Goal: Information Seeking & Learning: Learn about a topic

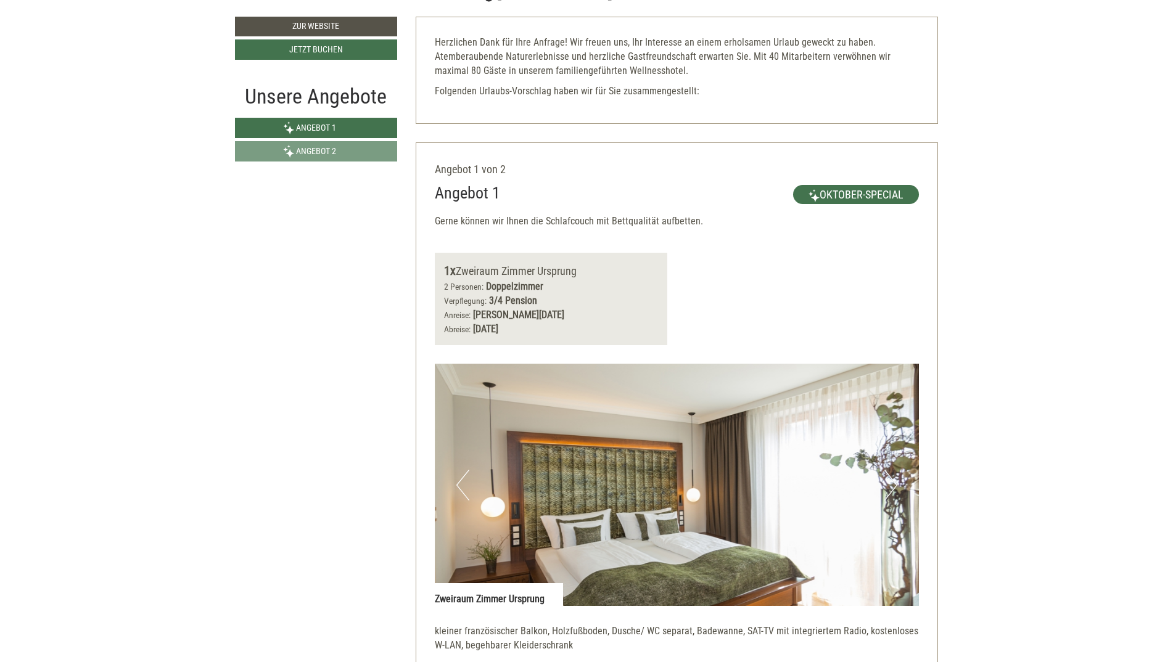
scroll to position [370, 0]
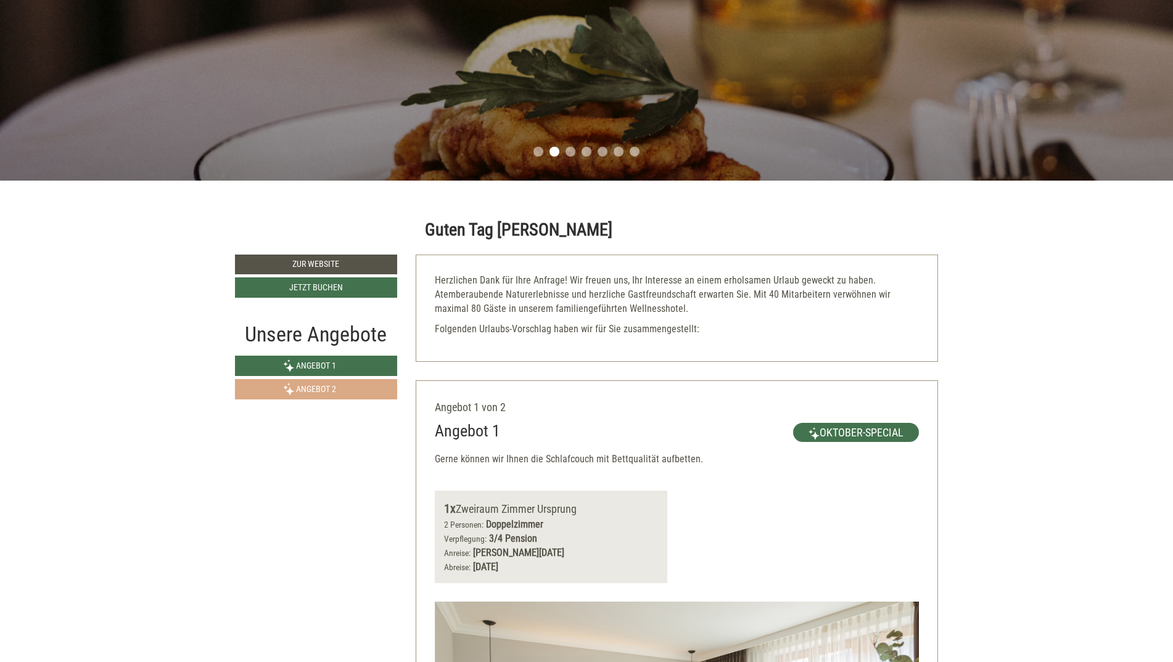
click at [323, 390] on span "Angebot 2" at bounding box center [316, 389] width 40 height 10
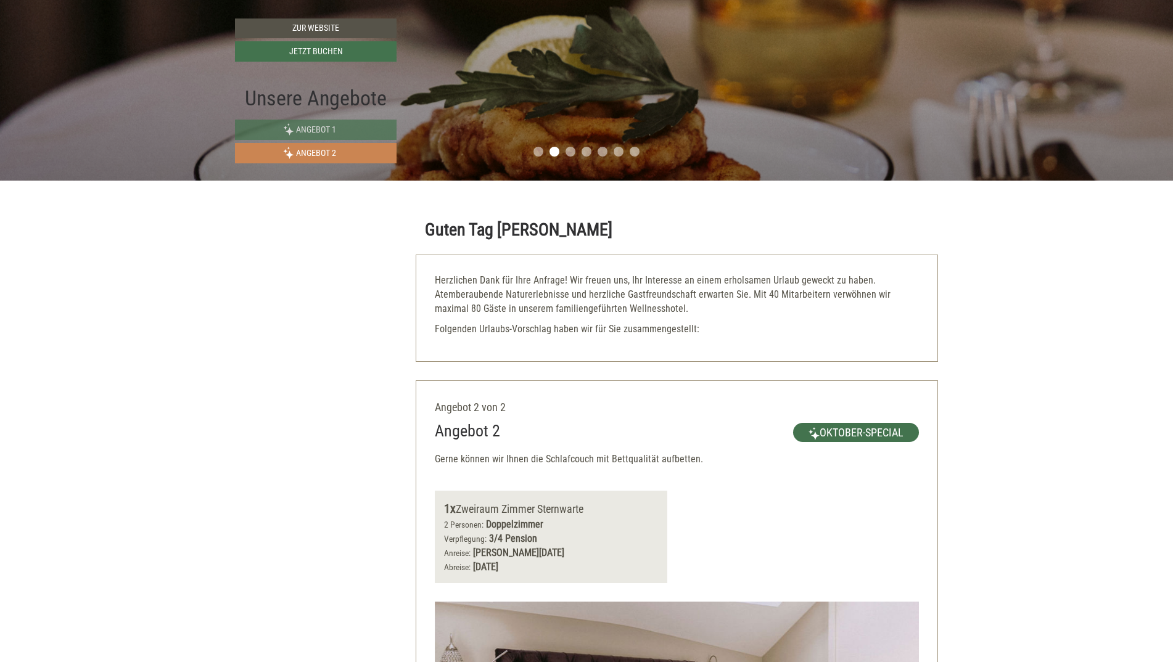
scroll to position [751, 0]
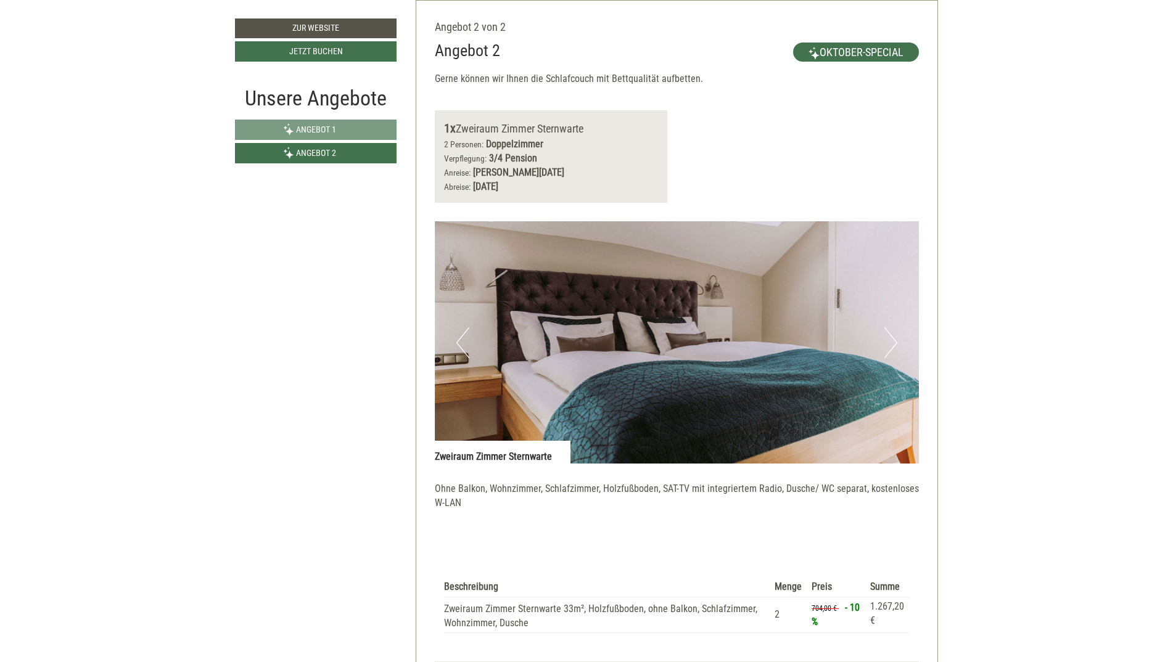
click at [895, 341] on button "Next" at bounding box center [890, 342] width 13 height 31
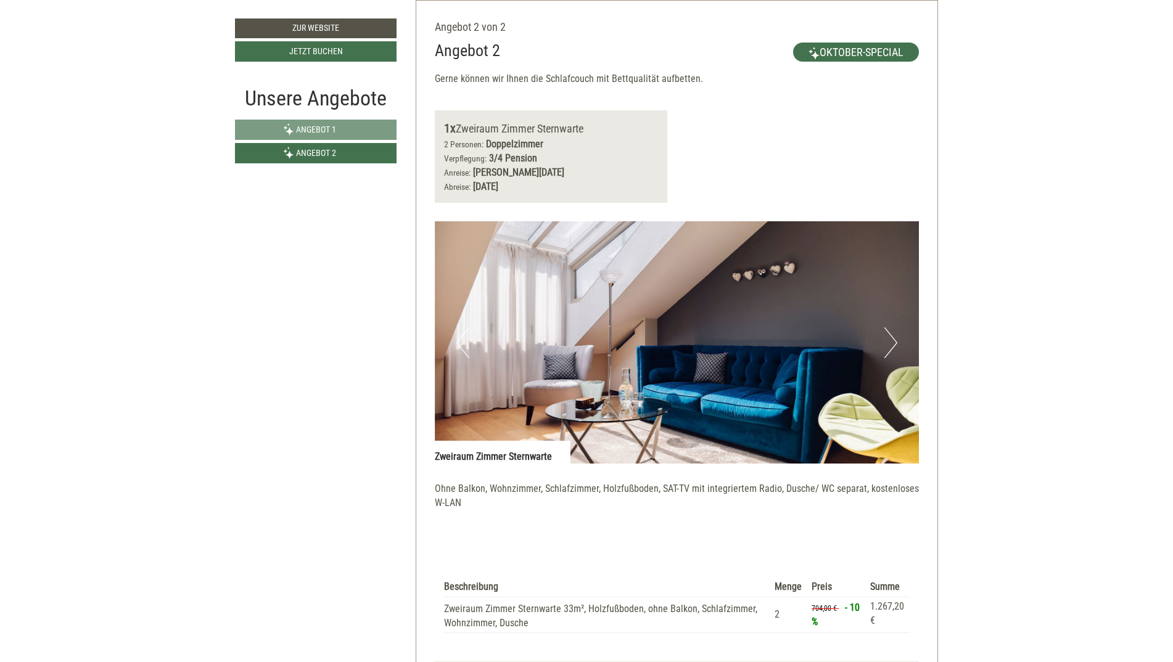
click at [895, 341] on button "Next" at bounding box center [890, 342] width 13 height 31
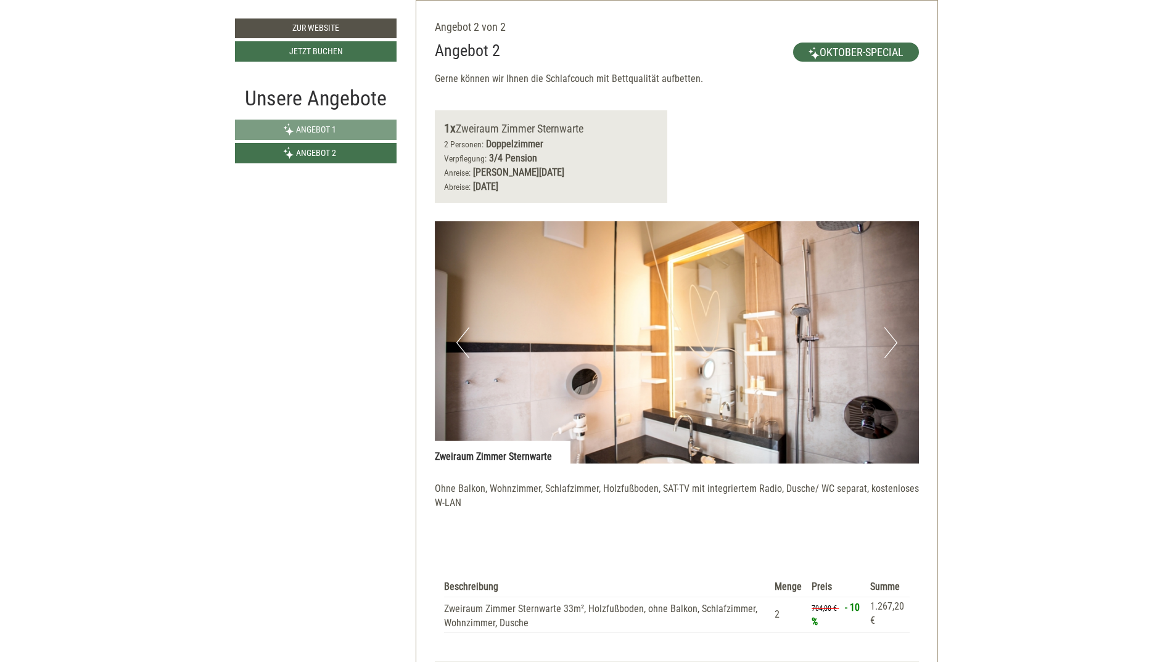
click at [896, 342] on button "Next" at bounding box center [890, 342] width 13 height 31
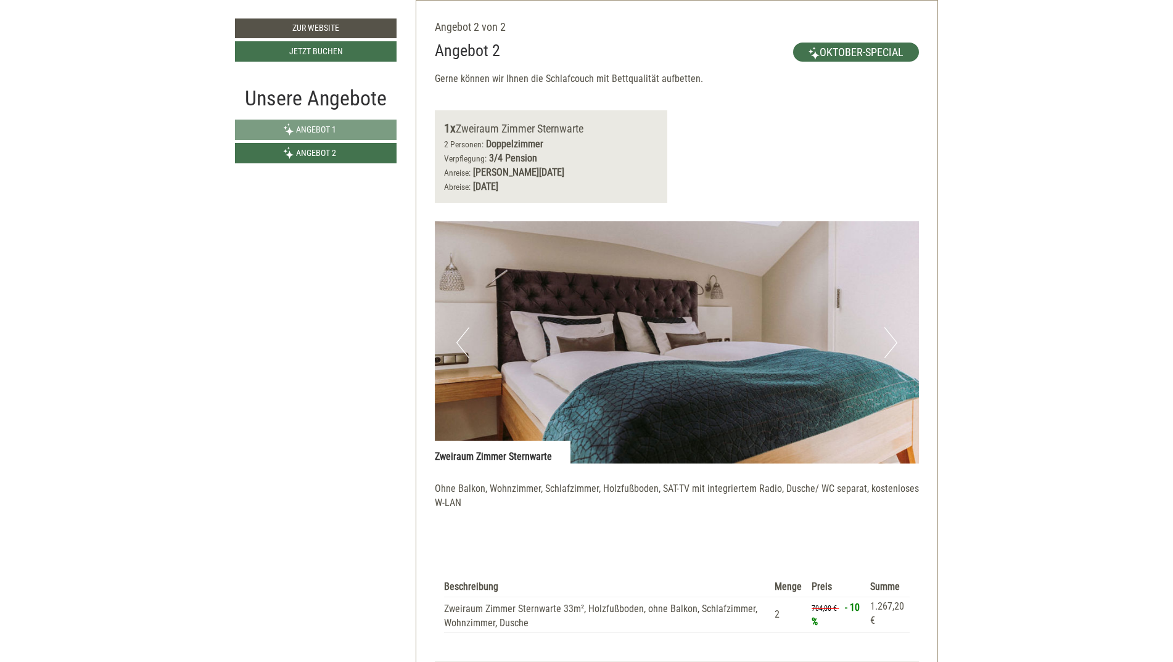
click at [895, 344] on button "Next" at bounding box center [890, 342] width 13 height 31
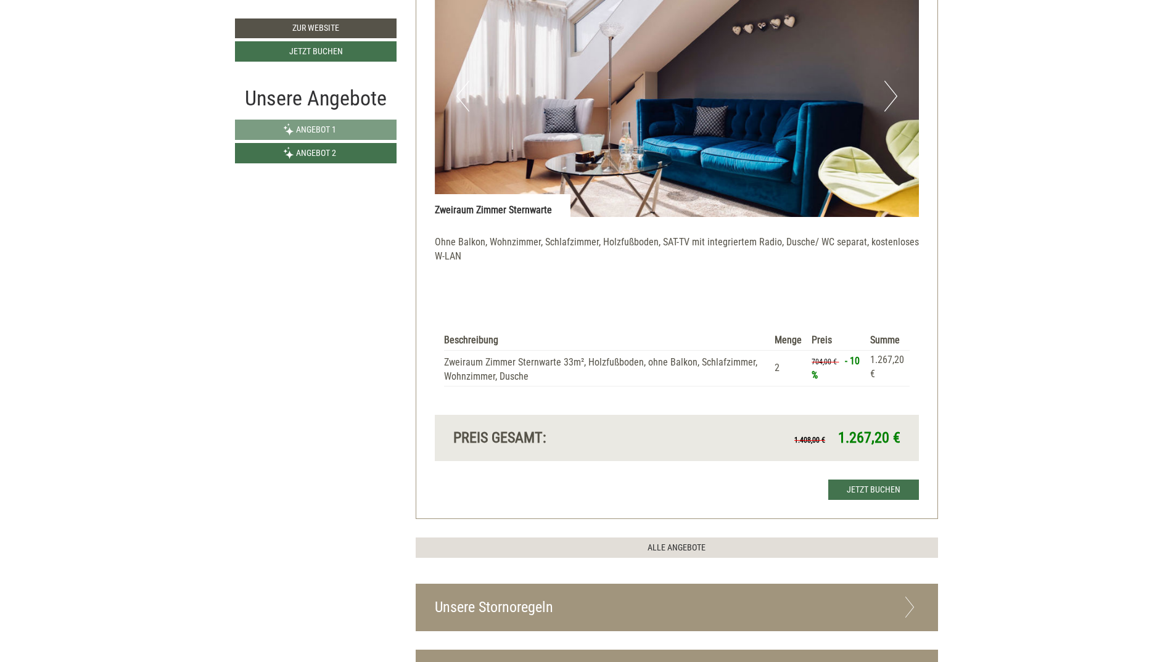
scroll to position [627, 0]
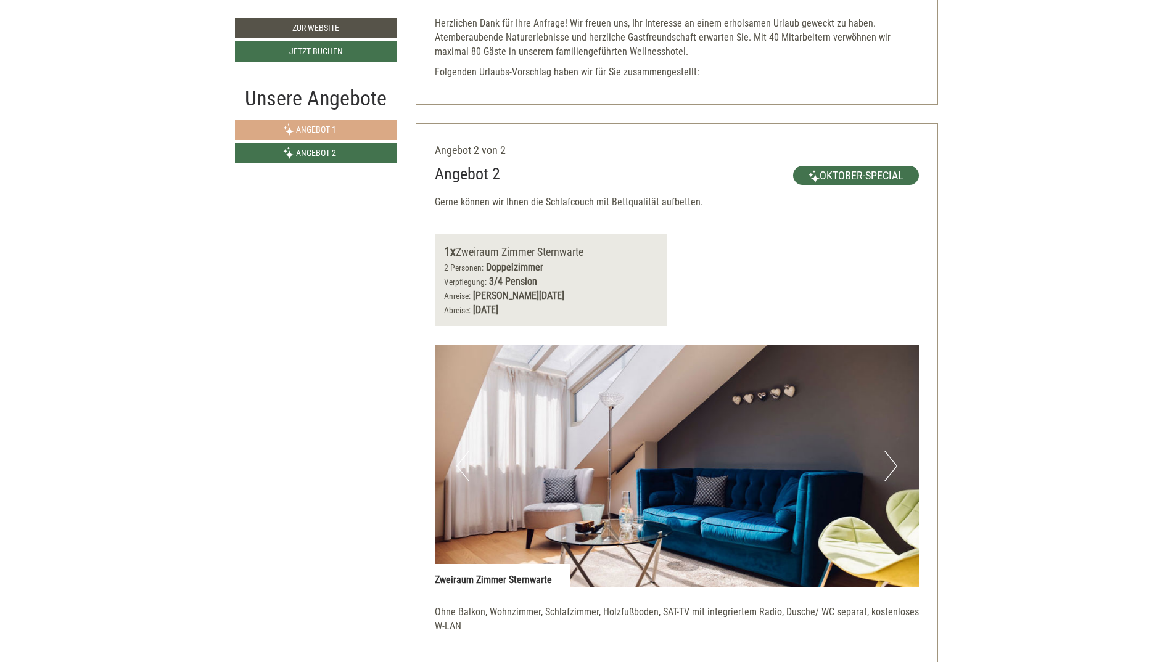
click at [313, 130] on span "Angebot 1" at bounding box center [316, 130] width 40 height 10
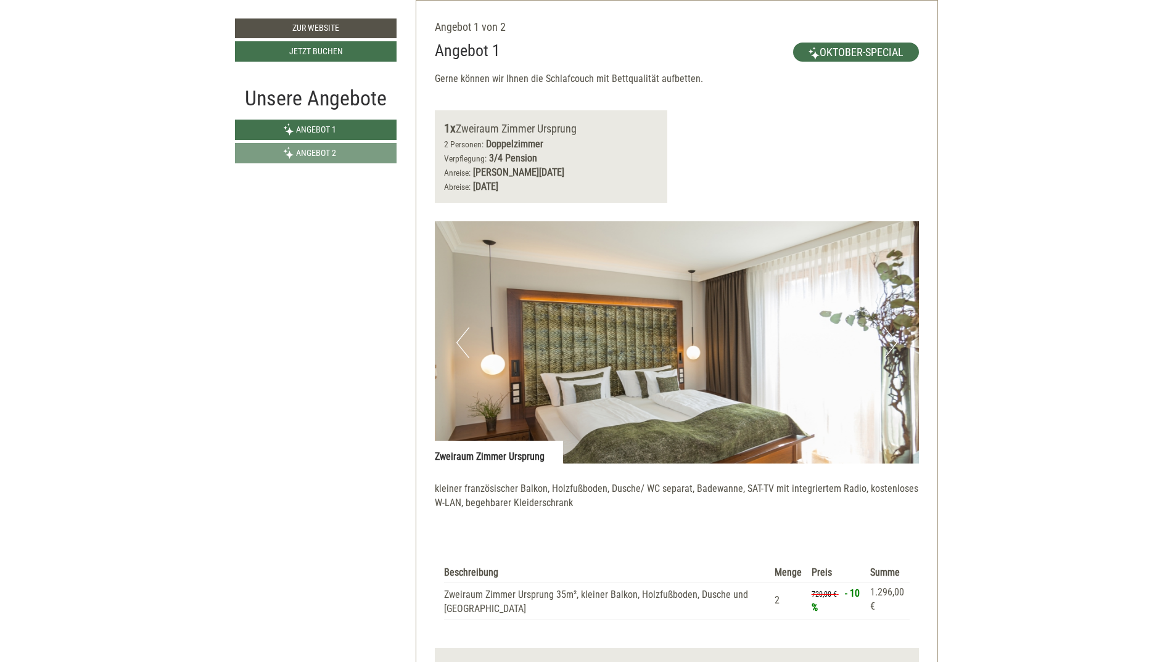
click at [889, 344] on button "Next" at bounding box center [890, 342] width 13 height 31
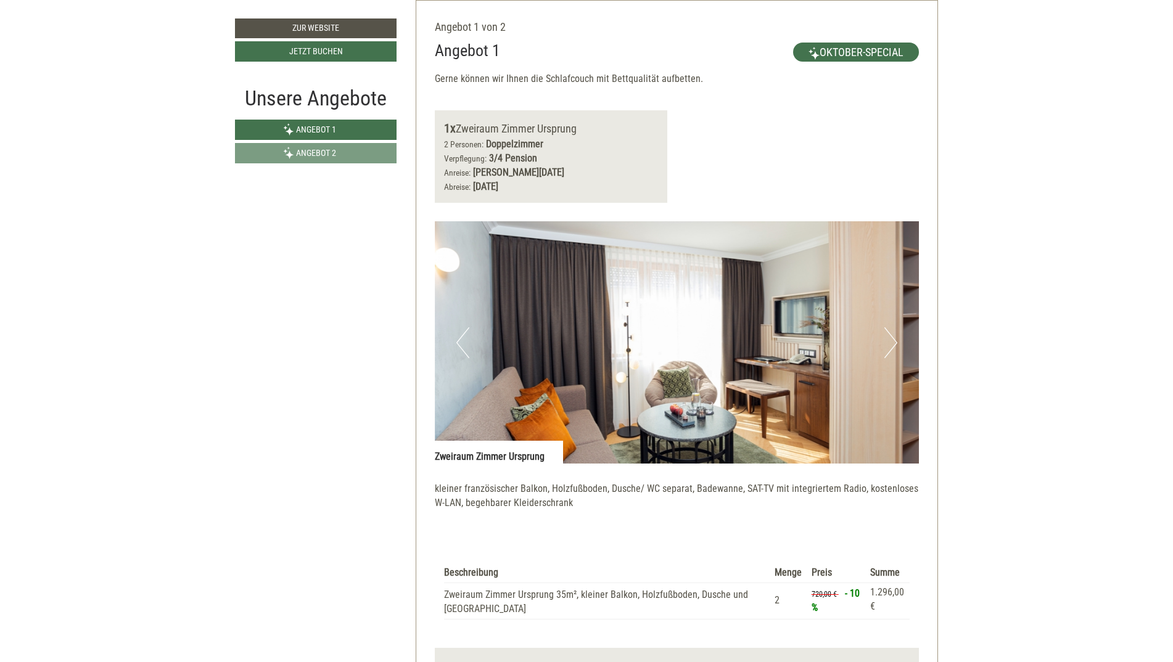
click at [889, 344] on button "Next" at bounding box center [890, 342] width 13 height 31
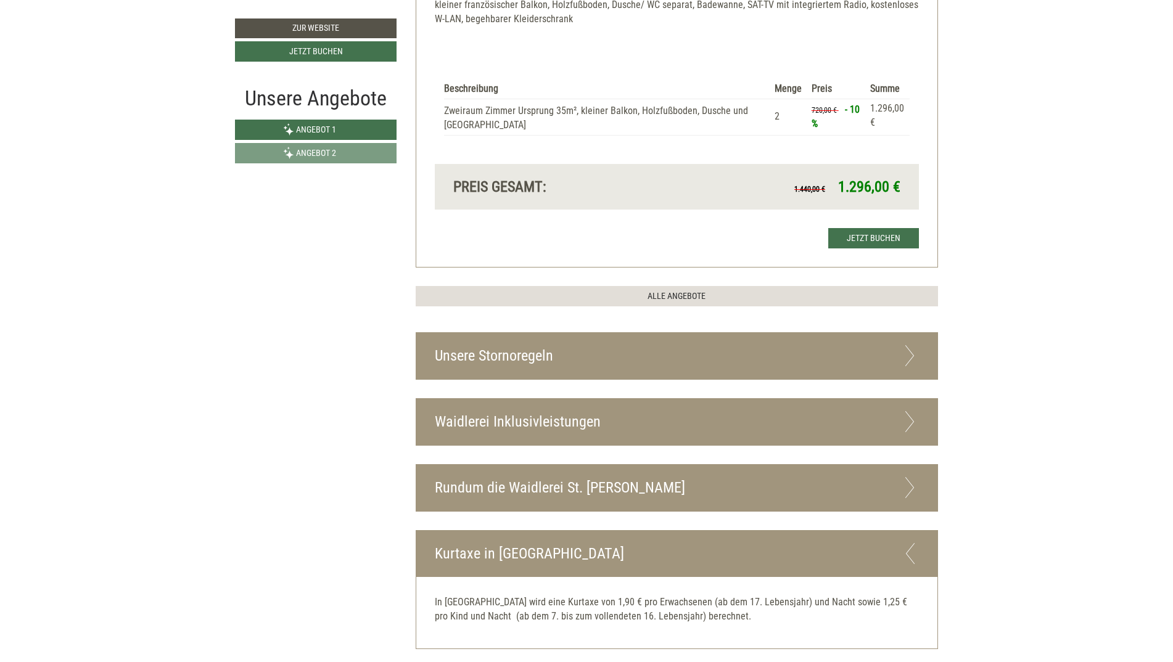
scroll to position [1367, 0]
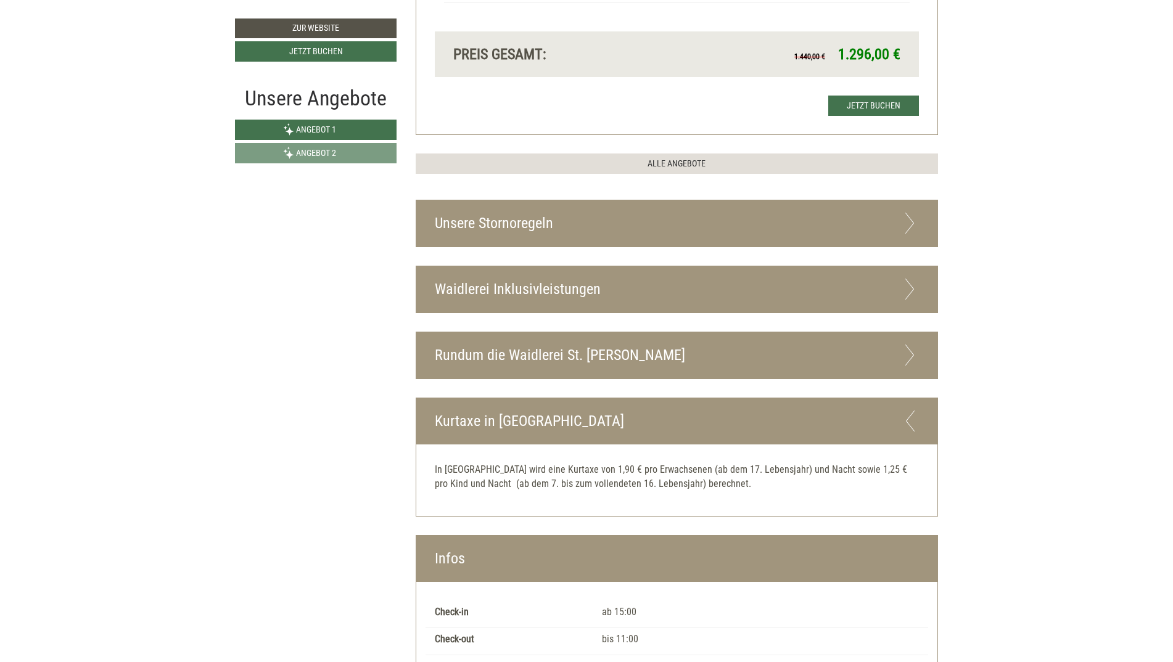
click at [466, 292] on div "Waidlerei Inklusivleistungen" at bounding box center [677, 289] width 522 height 46
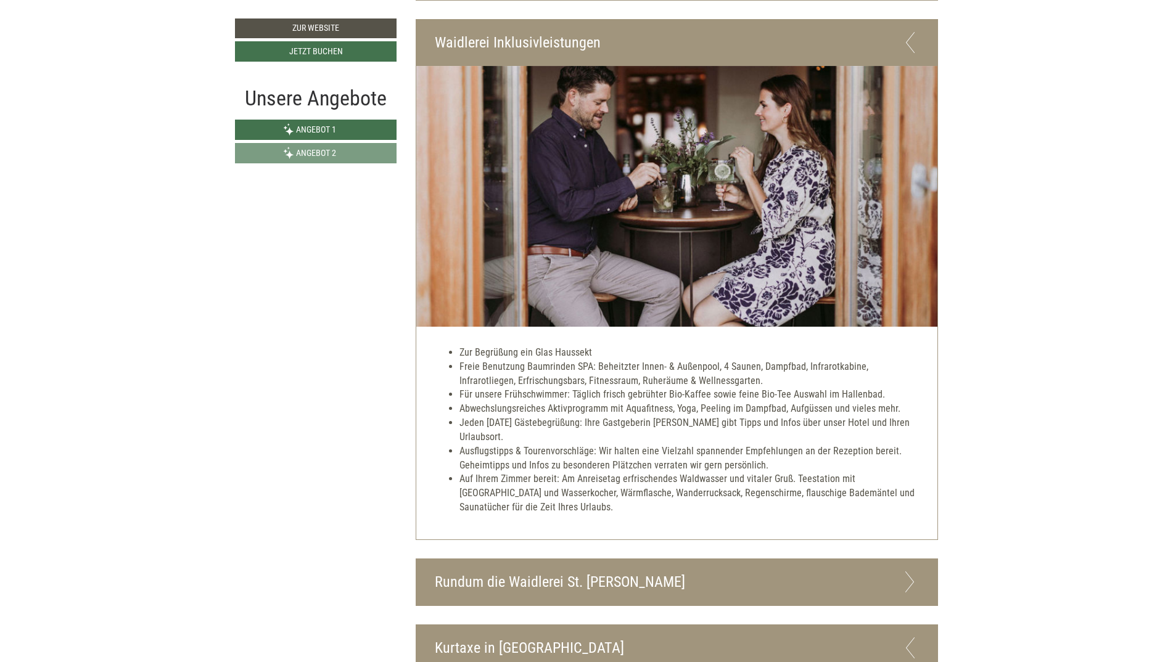
scroll to position [1737, 0]
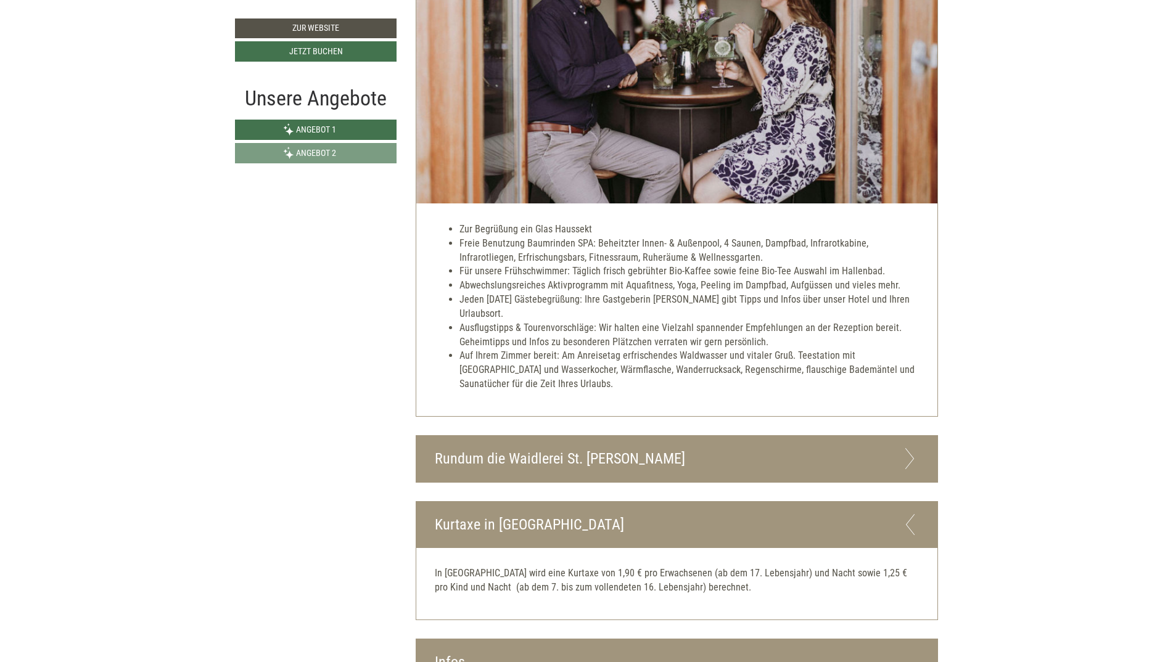
click at [509, 464] on div "Rundum die Waidlerei St. [PERSON_NAME]" at bounding box center [677, 459] width 522 height 46
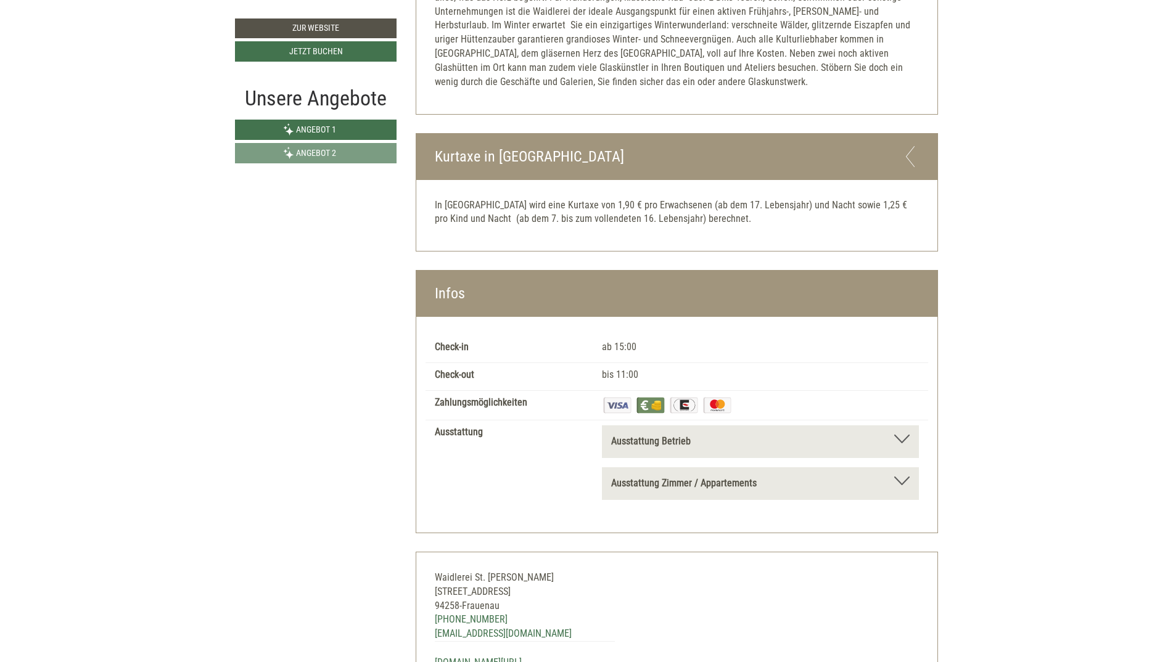
scroll to position [2427, 0]
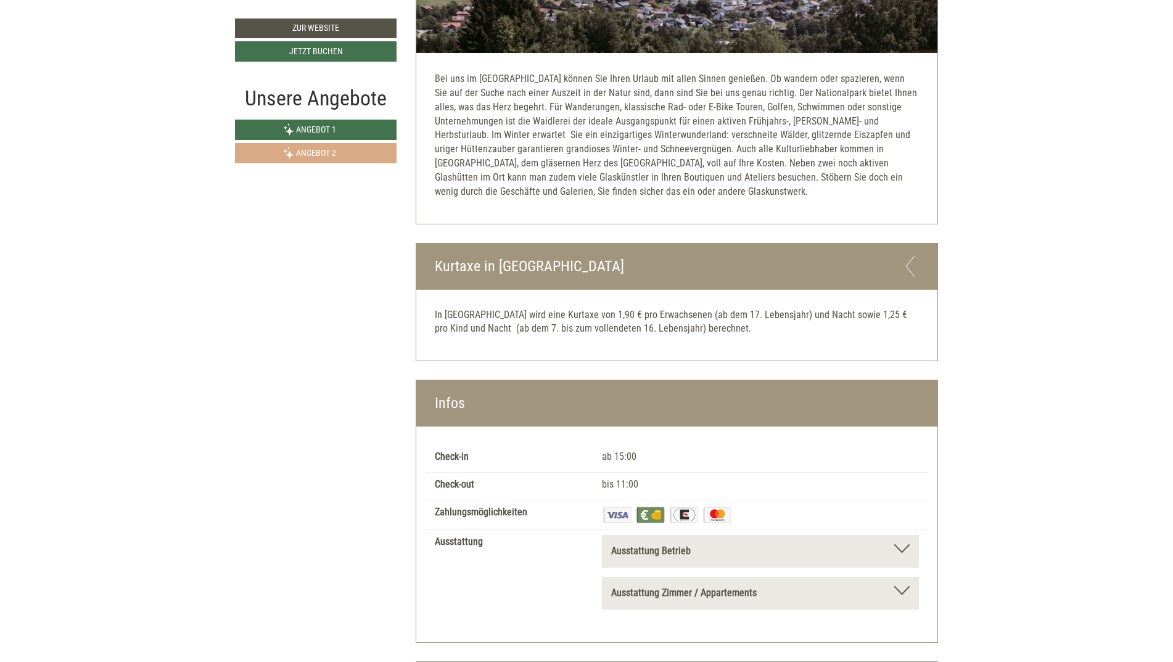
click at [296, 151] on span "Angebot 2" at bounding box center [316, 153] width 40 height 10
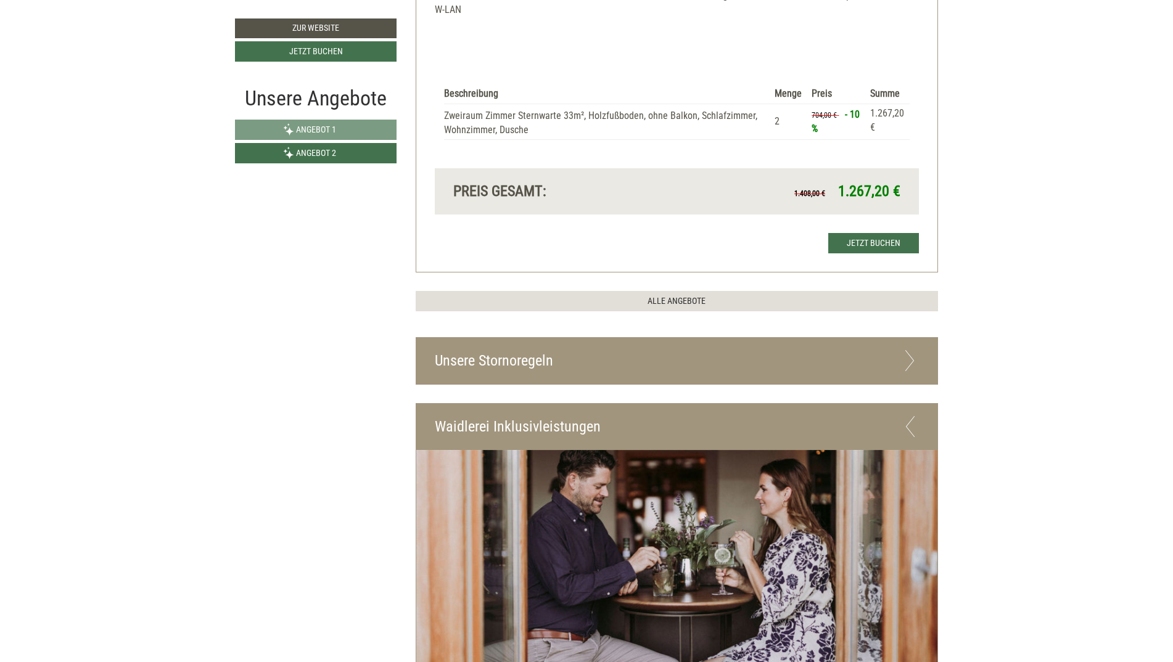
scroll to position [1491, 0]
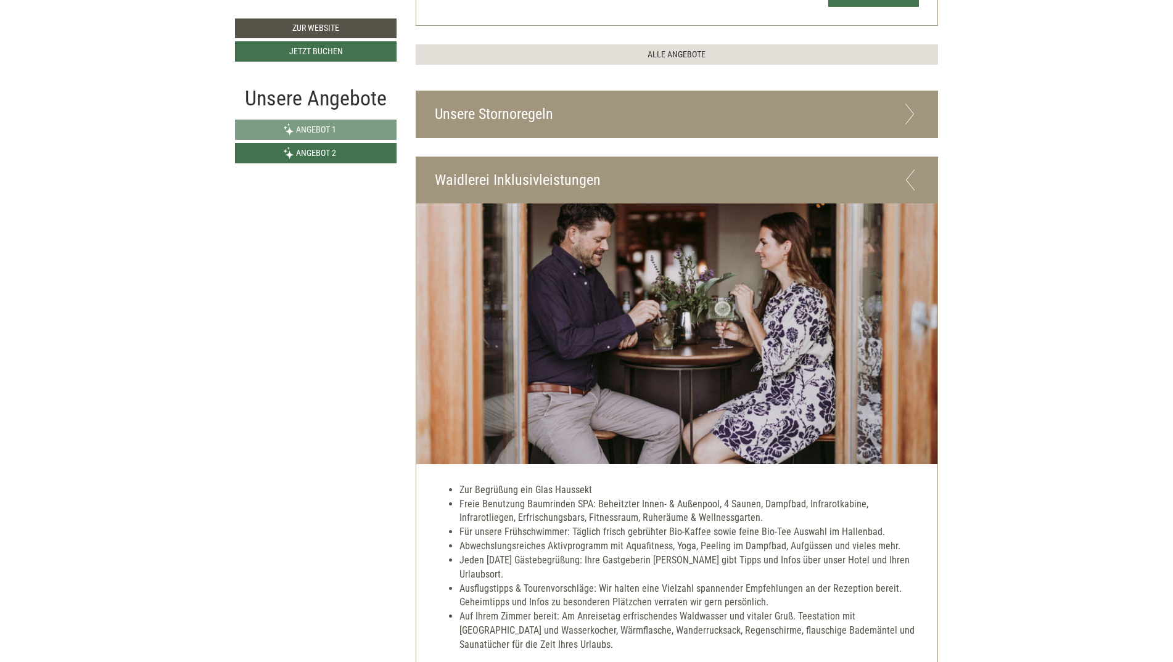
click at [519, 574] on li "Jeden [DATE] Gästebegrüßung: Ihre Gastgeberin [PERSON_NAME] gibt Tipps und Info…" at bounding box center [689, 568] width 460 height 28
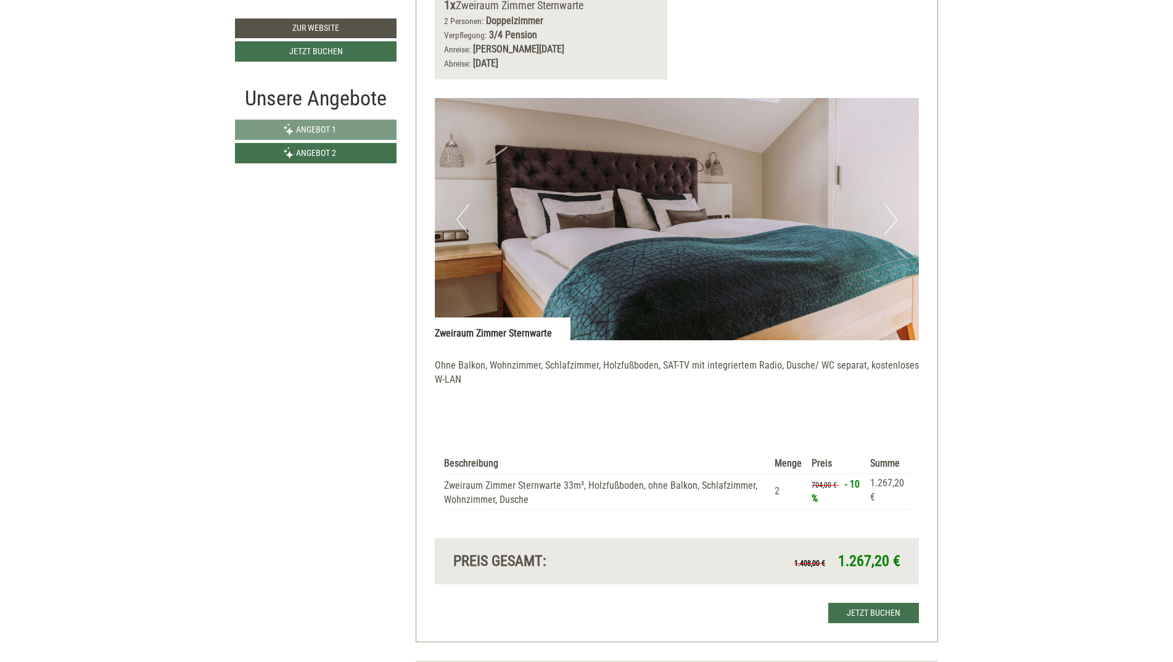
scroll to position [381, 0]
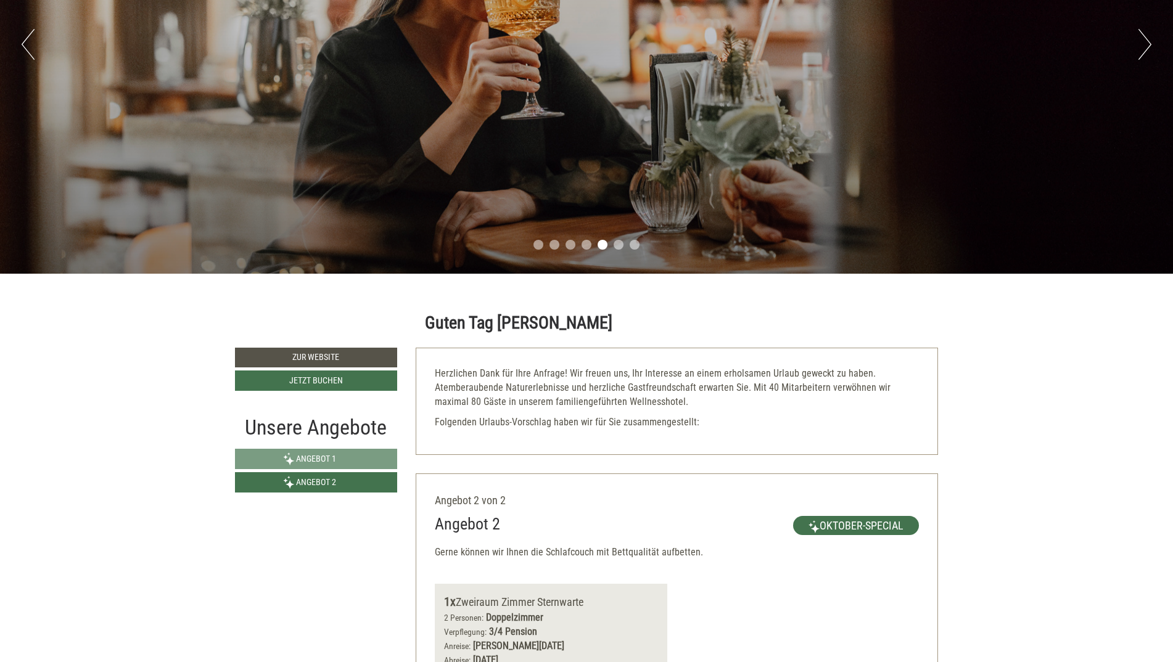
scroll to position [370, 0]
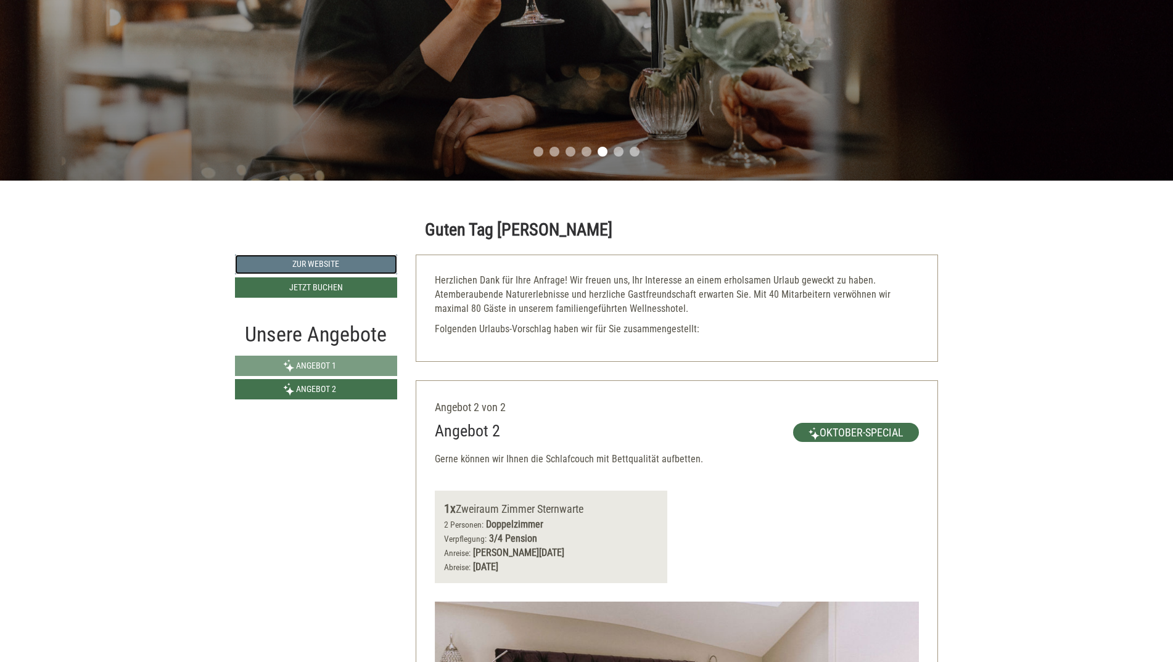
click at [305, 259] on link "Zur Website" at bounding box center [316, 265] width 162 height 20
